Goal: Find specific page/section: Find specific page/section

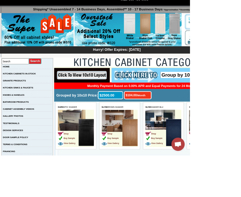
scroll to position [34, 0]
click at [89, 138] on img at bounding box center [94, 150] width 19 height 34
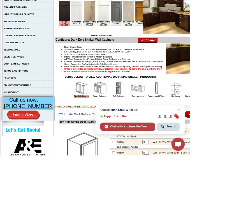
click at [42, 150] on link "Find a Store" at bounding box center [29, 145] width 41 height 10
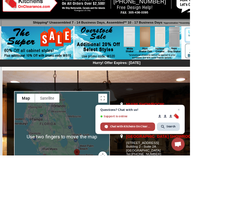
scroll to position [17, 0]
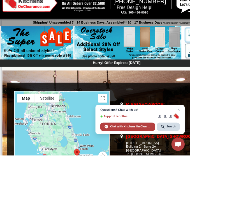
click at [86, 157] on div at bounding box center [79, 173] width 120 height 114
click at [98, 169] on div at bounding box center [79, 173] width 120 height 114
click at [101, 185] on div at bounding box center [79, 173] width 120 height 114
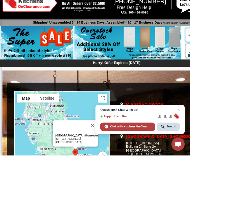
click at [100, 166] on div "Fort Lauderdale Showroom 2301 W. Sample Rd. Pompano Beach, FL, 33073" at bounding box center [97, 176] width 54 height 20
click at [117, 154] on button "Close" at bounding box center [117, 158] width 13 height 13
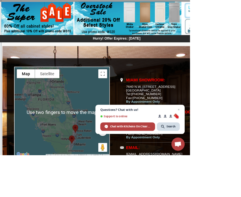
scroll to position [48, 0]
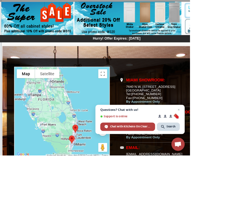
click at [84, 158] on div at bounding box center [79, 142] width 120 height 114
click at [60, 91] on button "Satellite" at bounding box center [59, 93] width 31 height 11
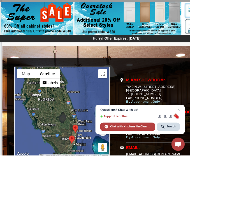
click at [82, 126] on div at bounding box center [79, 142] width 120 height 114
click at [32, 98] on button "Map" at bounding box center [32, 93] width 23 height 11
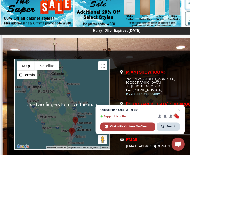
scroll to position [58, 0]
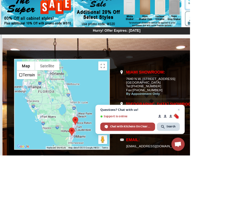
click at [104, 173] on div at bounding box center [79, 132] width 120 height 114
click at [108, 171] on div at bounding box center [79, 132] width 120 height 114
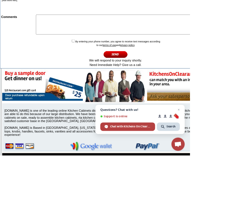
scroll to position [330, 0]
